Goal: Register for event/course

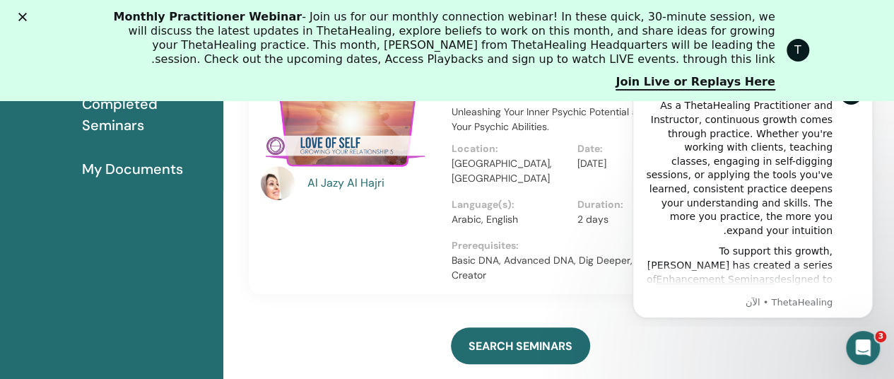
scroll to position [304, 0]
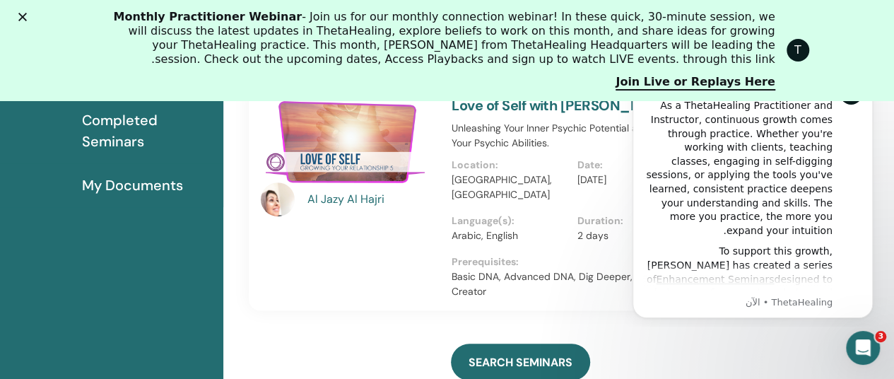
click at [541, 228] on p "Arabic, English" at bounding box center [510, 235] width 117 height 15
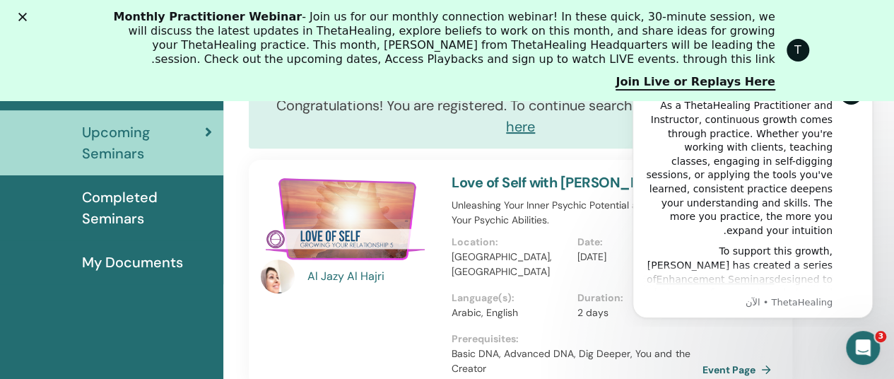
scroll to position [243, 0]
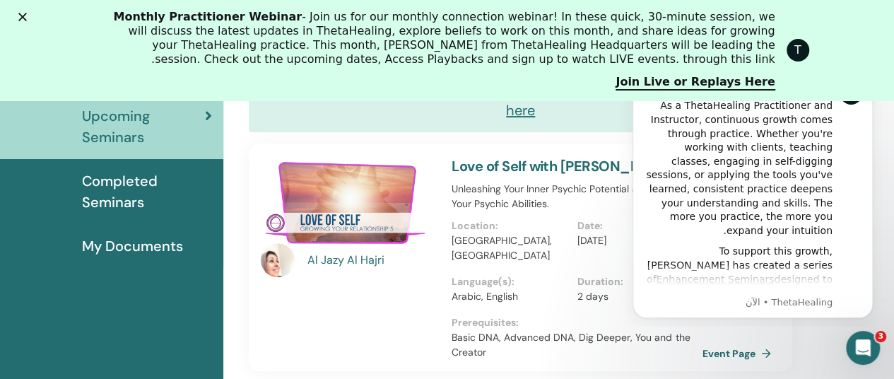
click at [727, 183] on div "As a ThetaHealing Practitioner and Instructor, continuous growth comes through …" at bounding box center [737, 168] width 189 height 139
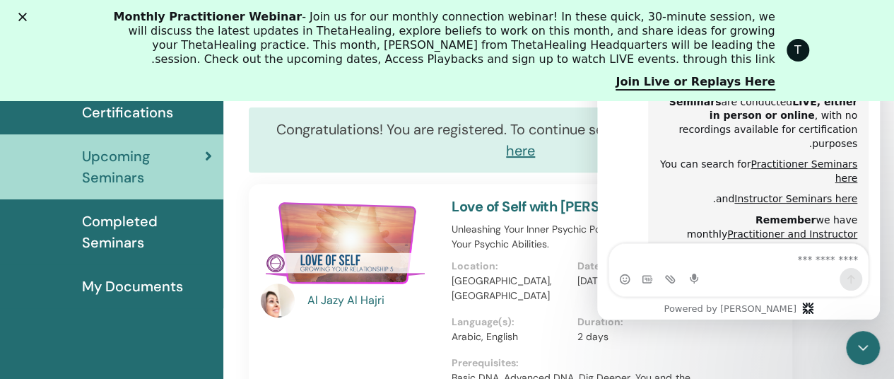
scroll to position [744, 0]
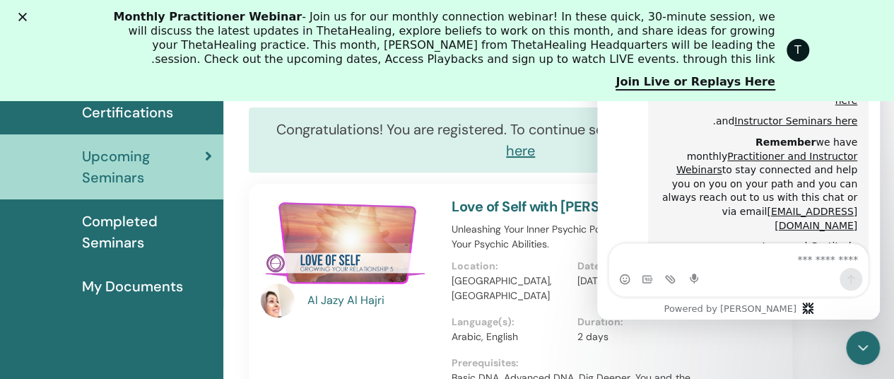
click at [748, 327] on div "د.ك160.00 Event Page" at bounding box center [758, 298] width 52 height 228
click at [535, 282] on p "Kuwait, Kuwait City" at bounding box center [510, 289] width 117 height 30
click at [537, 264] on p "Location :" at bounding box center [510, 266] width 117 height 15
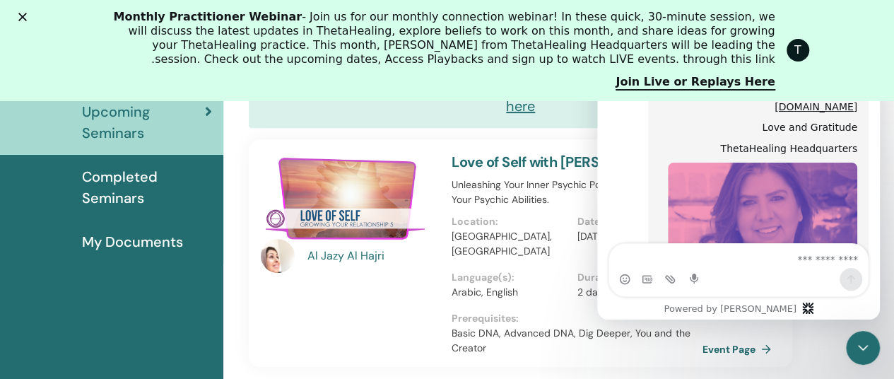
scroll to position [235, 0]
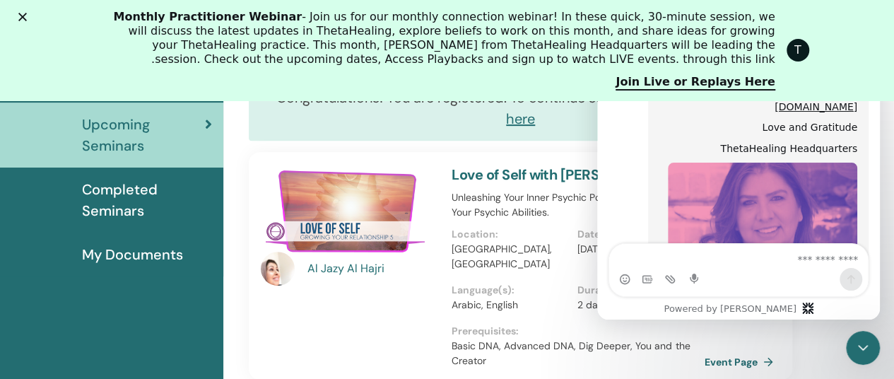
click at [727, 351] on link "Event Page" at bounding box center [742, 361] width 74 height 21
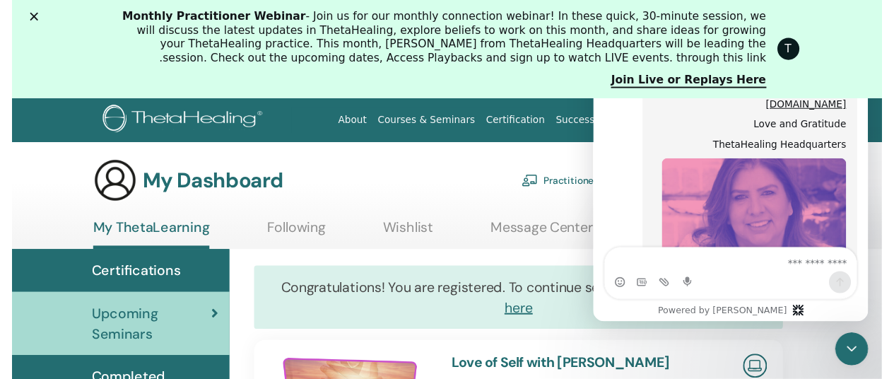
scroll to position [852, 0]
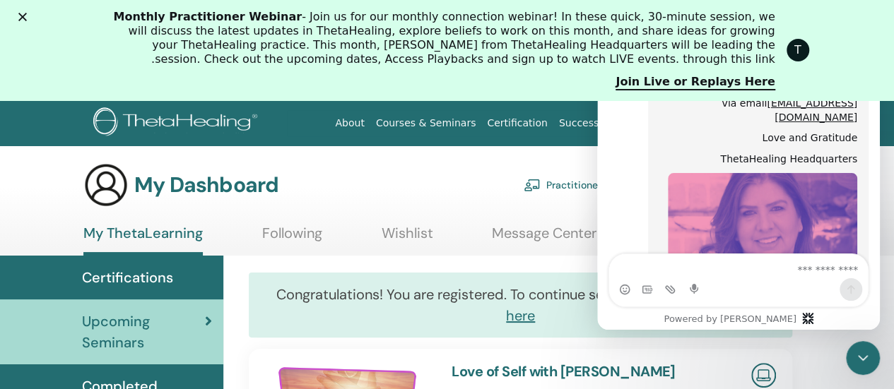
click at [20, 18] on icon "إغلاق" at bounding box center [22, 17] width 8 height 8
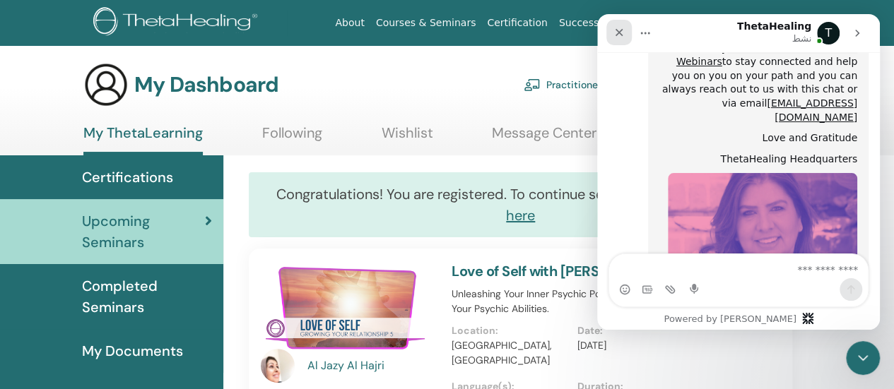
click at [621, 28] on icon "إغلاق" at bounding box center [619, 32] width 11 height 11
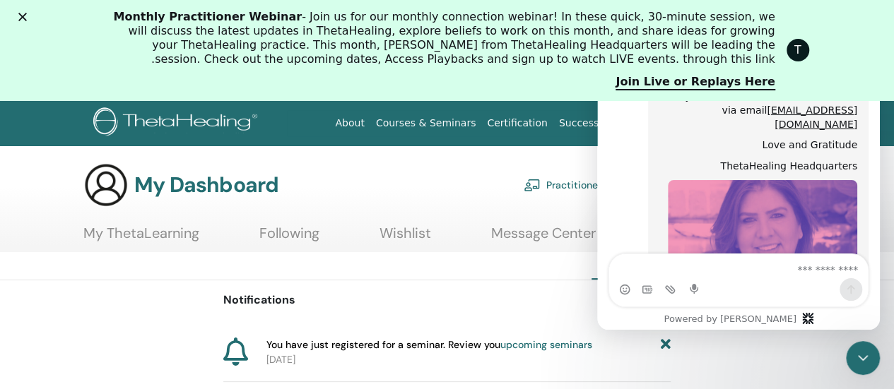
scroll to position [852, 0]
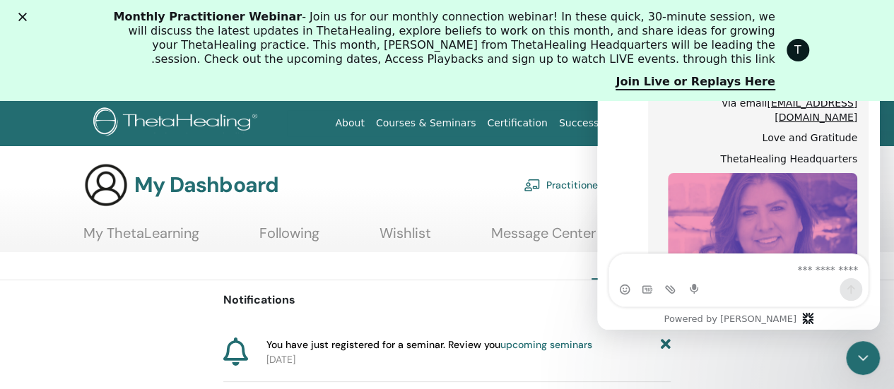
click at [15, 20] on div "إغلاق" at bounding box center [20, 17] width 14 height 8
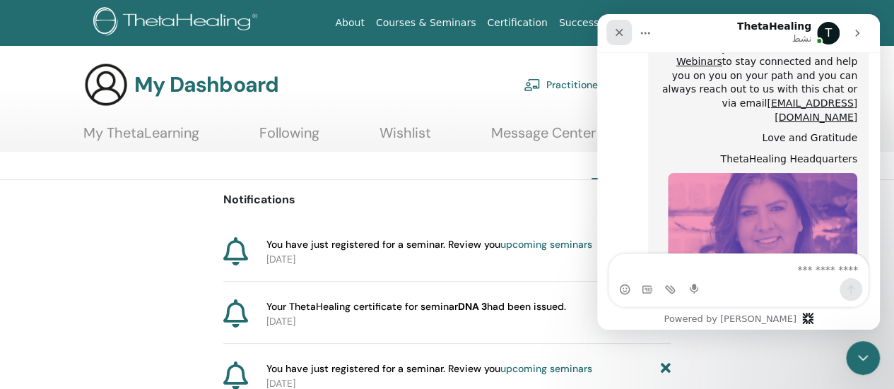
click at [621, 29] on icon "إغلاق" at bounding box center [619, 32] width 11 height 11
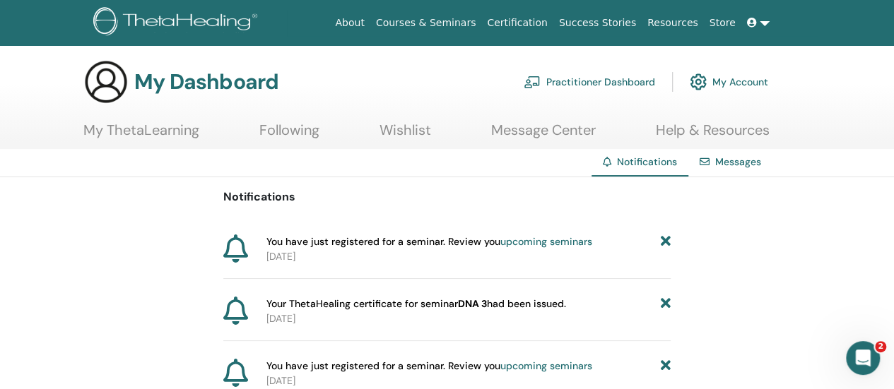
scroll to position [0, 0]
